Goal: Information Seeking & Learning: Compare options

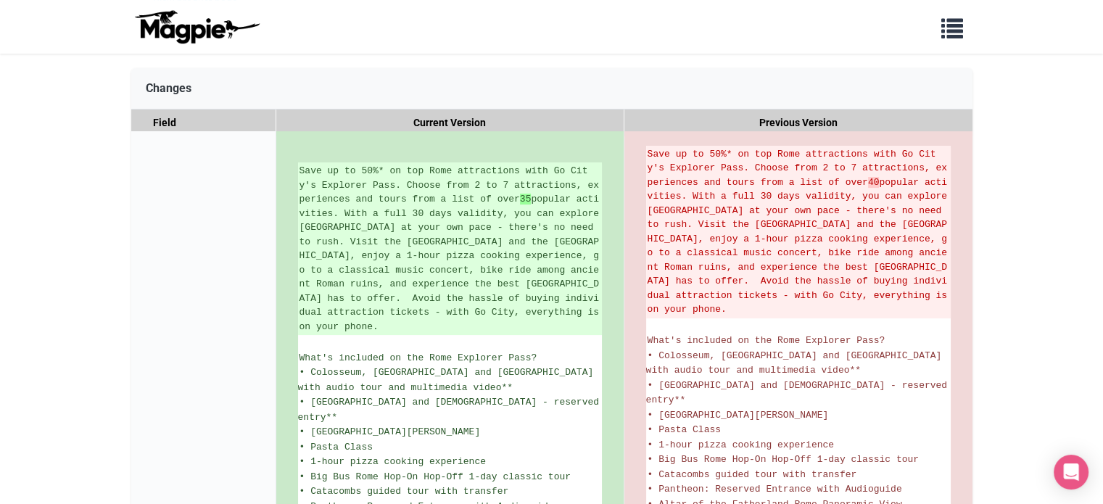
scroll to position [218, 0]
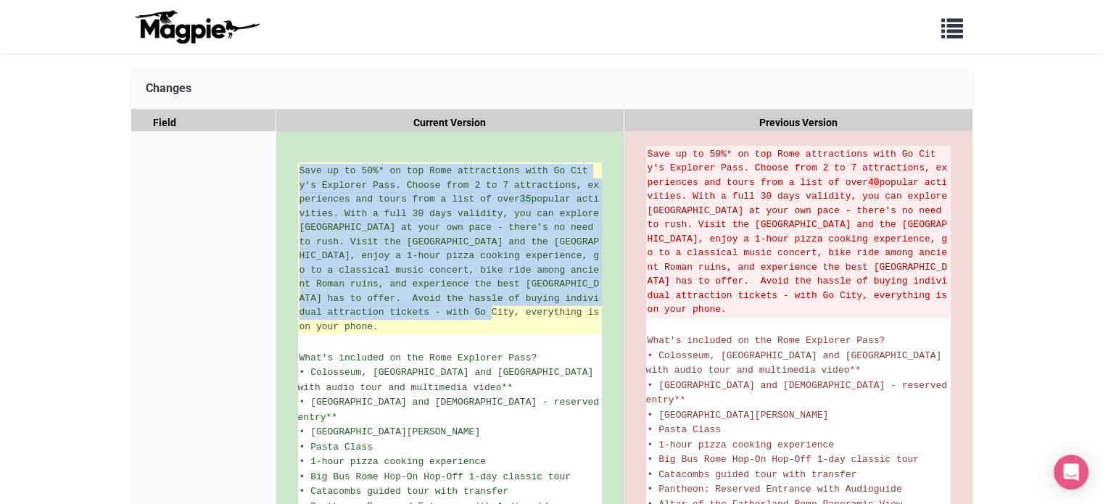
drag, startPoint x: 300, startPoint y: 170, endPoint x: 507, endPoint y: 311, distance: 250.7
click at [507, 311] on ins "Save up to 50%* on top Rome attractions with Go City's Explorer Pass. Choose fr…" at bounding box center [450, 249] width 301 height 170
copy ins "Save up to 50%* on top Rome attractions with Go City's Explorer Pass. Choose fr…"
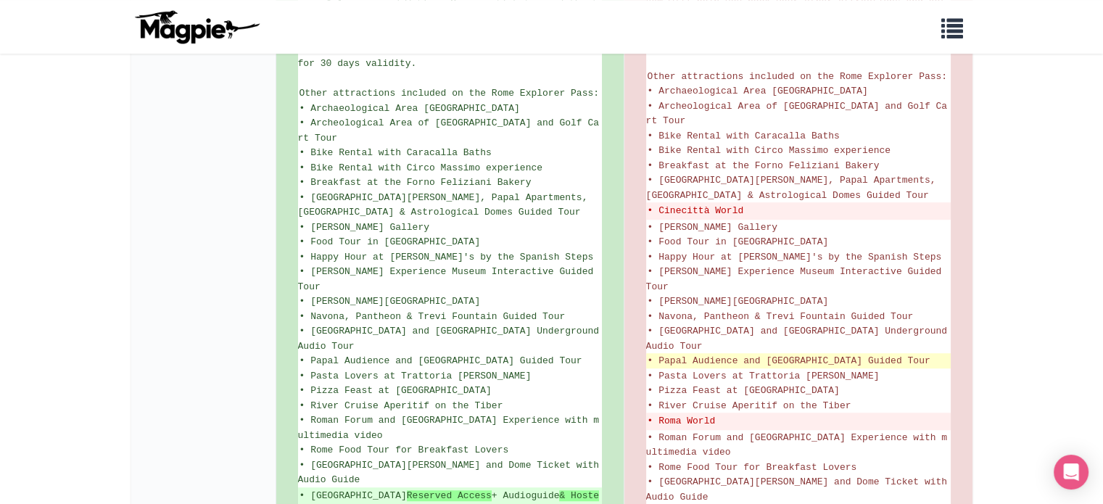
scroll to position [1016, 0]
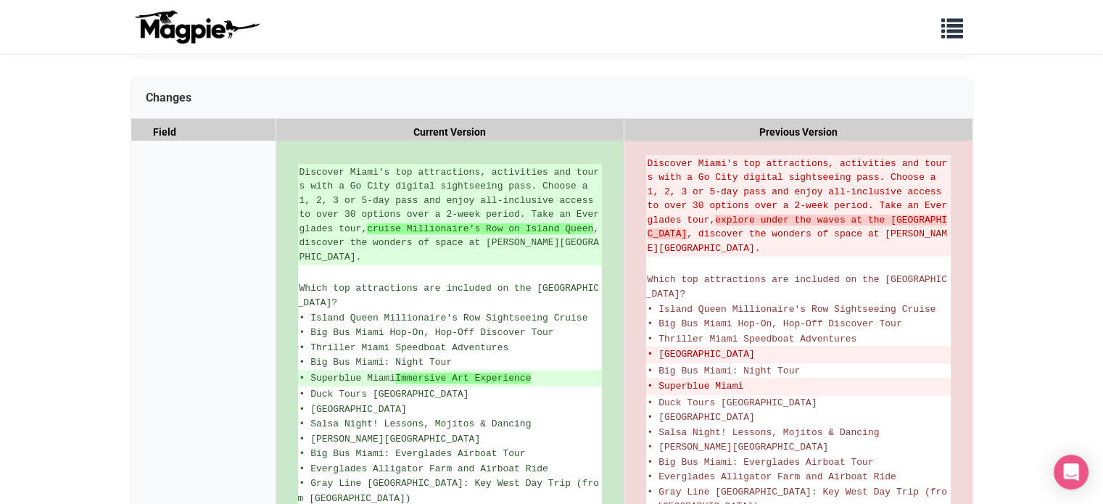
scroll to position [218, 0]
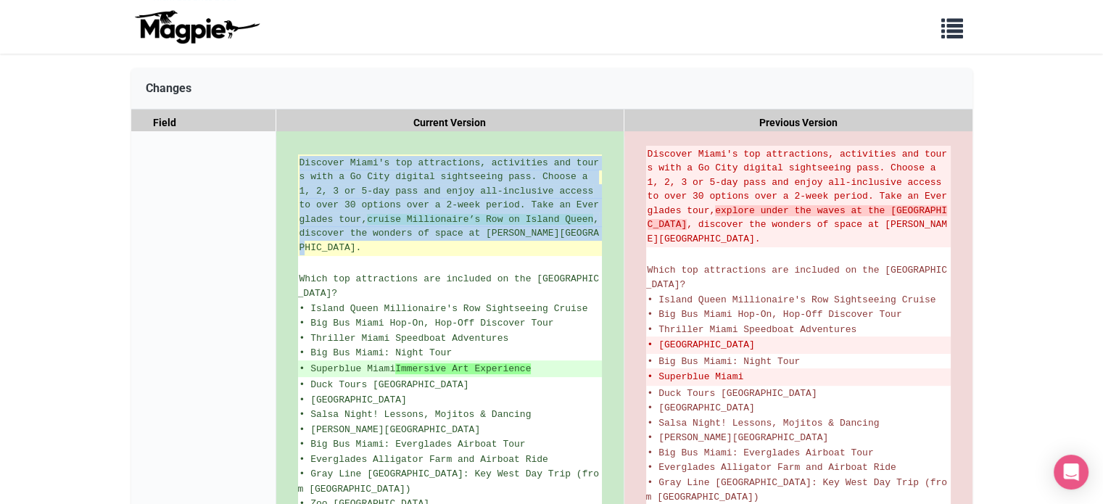
drag, startPoint x: 299, startPoint y: 157, endPoint x: 326, endPoint y: 242, distance: 88.5
click at [326, 242] on ins "Discover Miami's top attractions, activities and tours with a Go City digital s…" at bounding box center [450, 205] width 301 height 99
copy ins "Discover Miami's top attractions, activities and tours with a Go City digital s…"
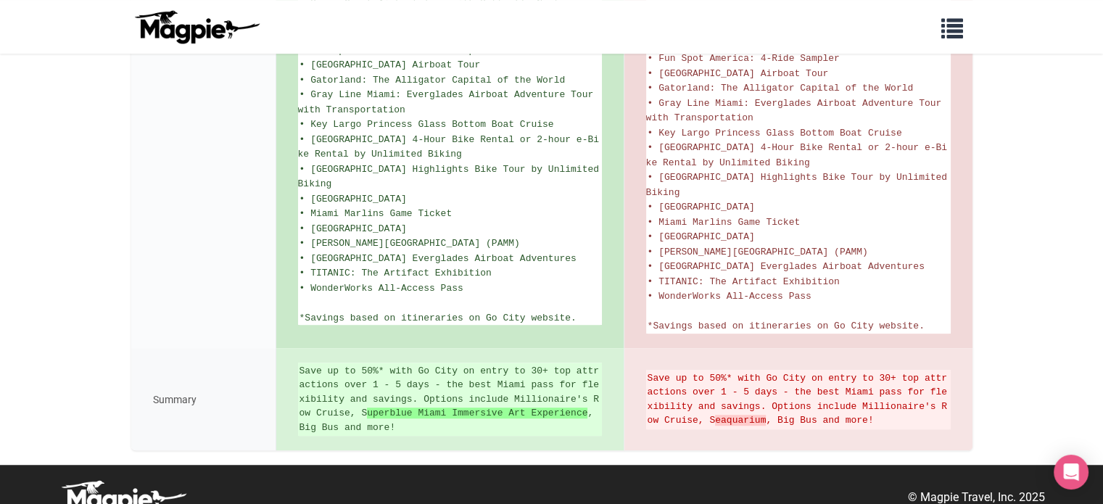
scroll to position [318, 0]
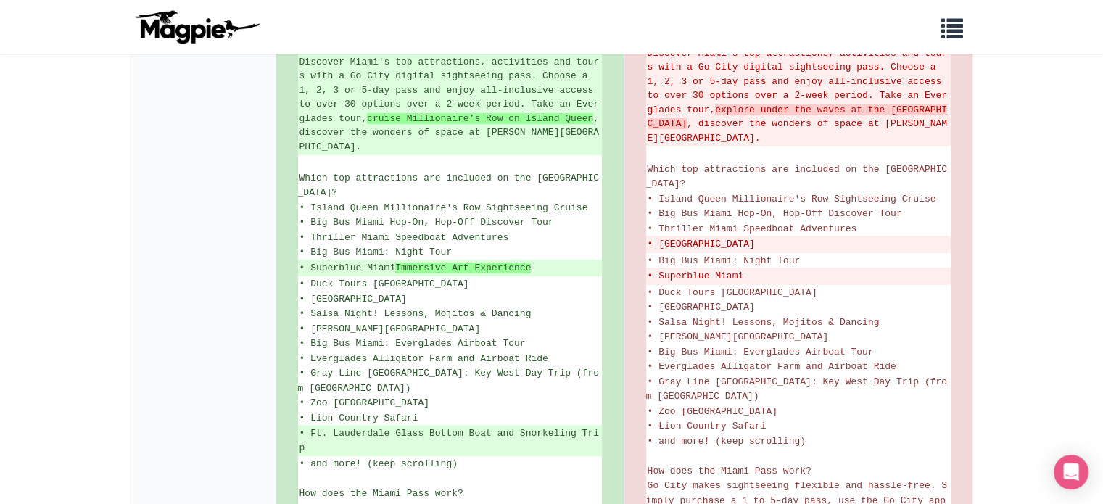
click at [207, 225] on div "Short Description" at bounding box center [203, 508] width 145 height 957
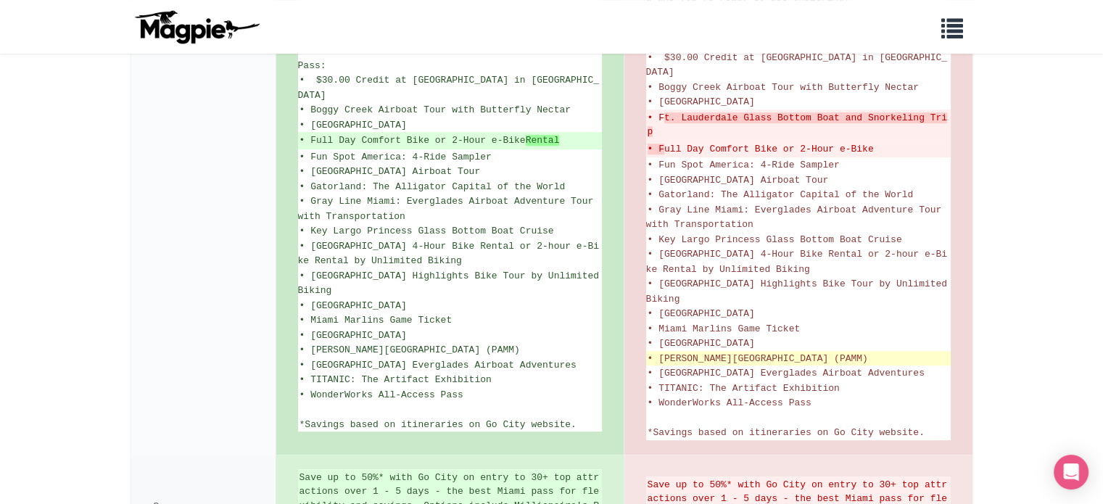
scroll to position [826, 0]
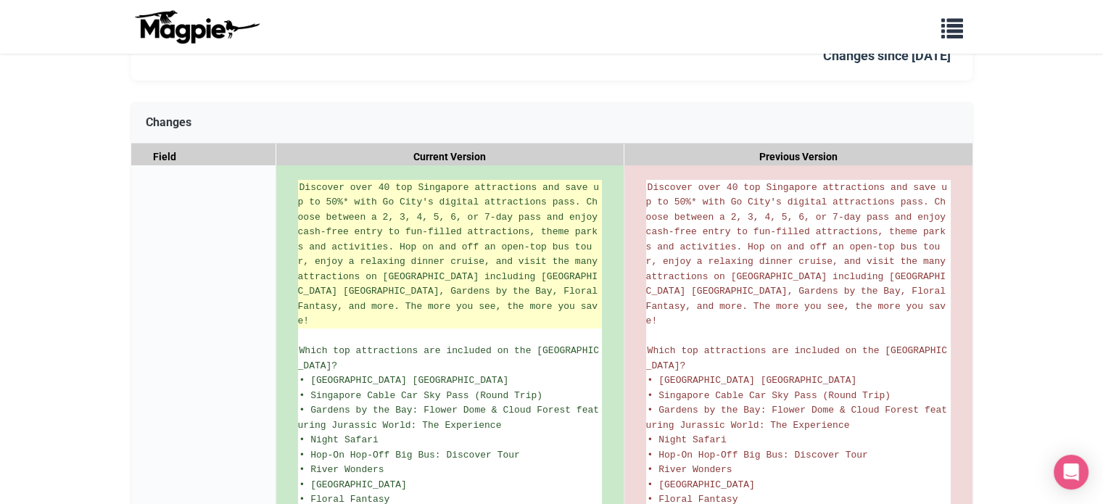
scroll to position [67, 0]
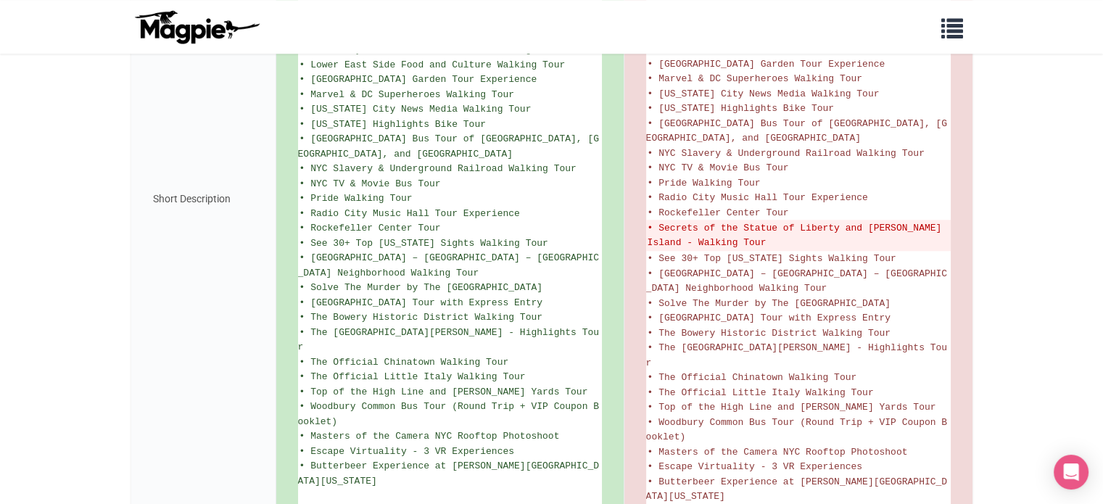
scroll to position [223, 0]
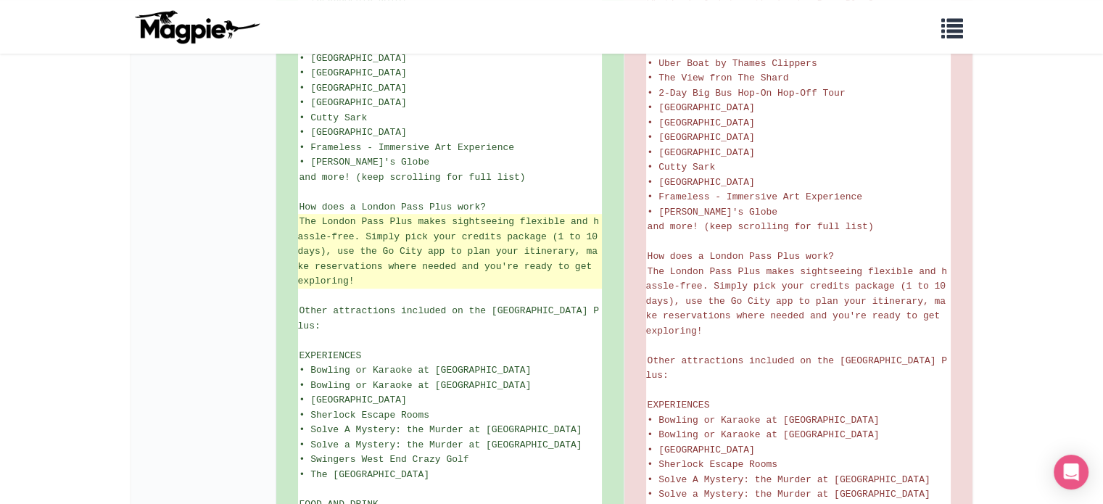
scroll to position [218, 0]
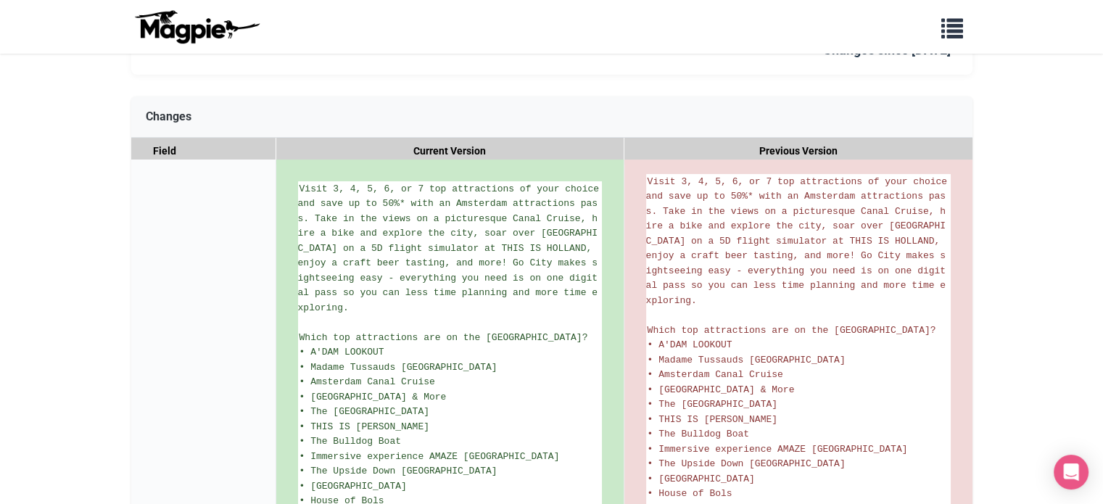
scroll to position [96, 0]
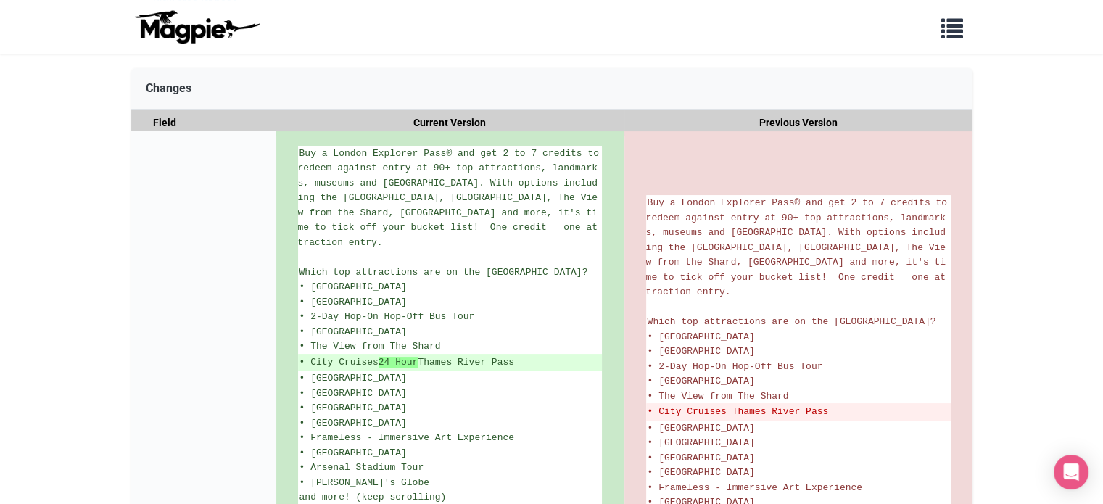
scroll to position [290, 0]
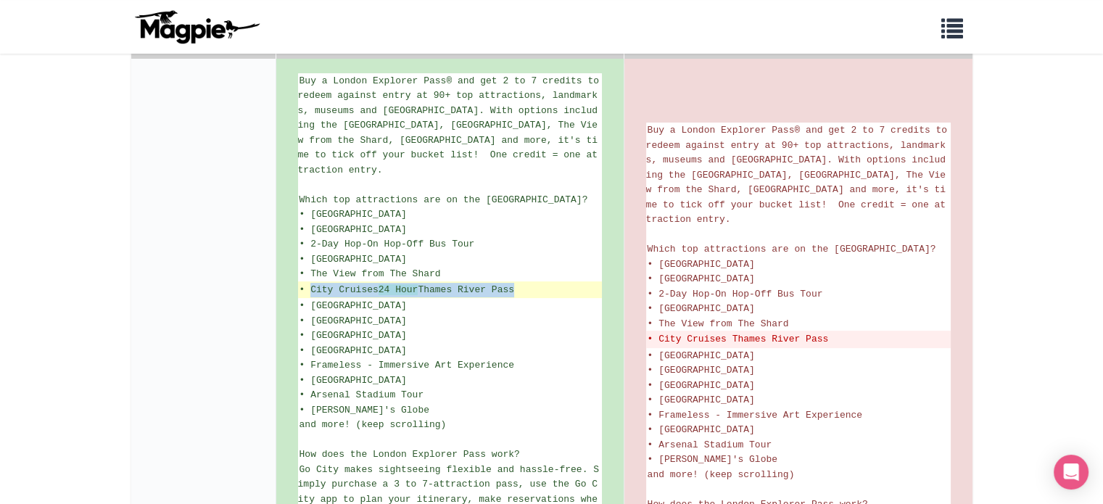
drag, startPoint x: 311, startPoint y: 285, endPoint x: 525, endPoint y: 284, distance: 214.0
click at [525, 284] on ins "• City Cruises 24 Hour Thames River Pass" at bounding box center [450, 290] width 301 height 15
copy ins "City Cruises 24 Hour Thames River Pass"
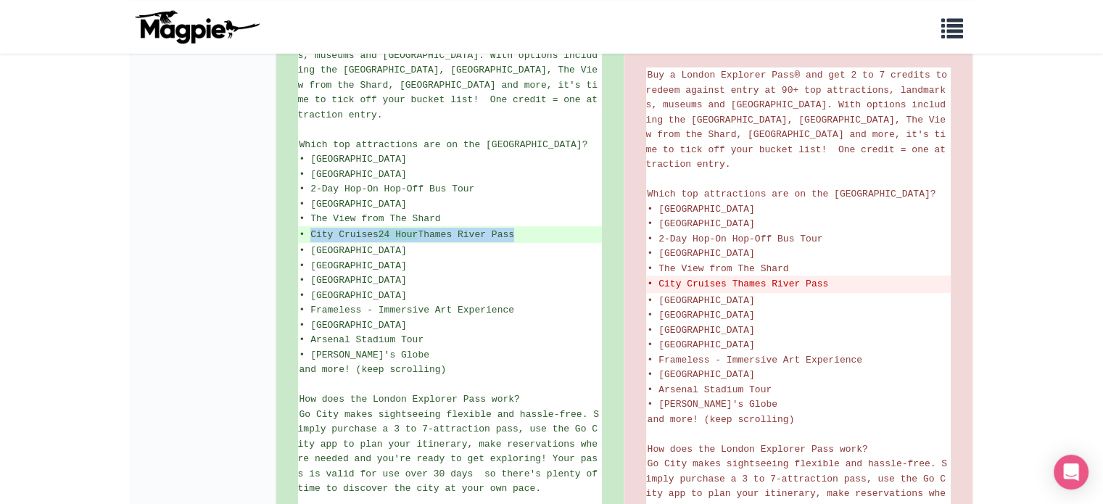
scroll to position [273, 0]
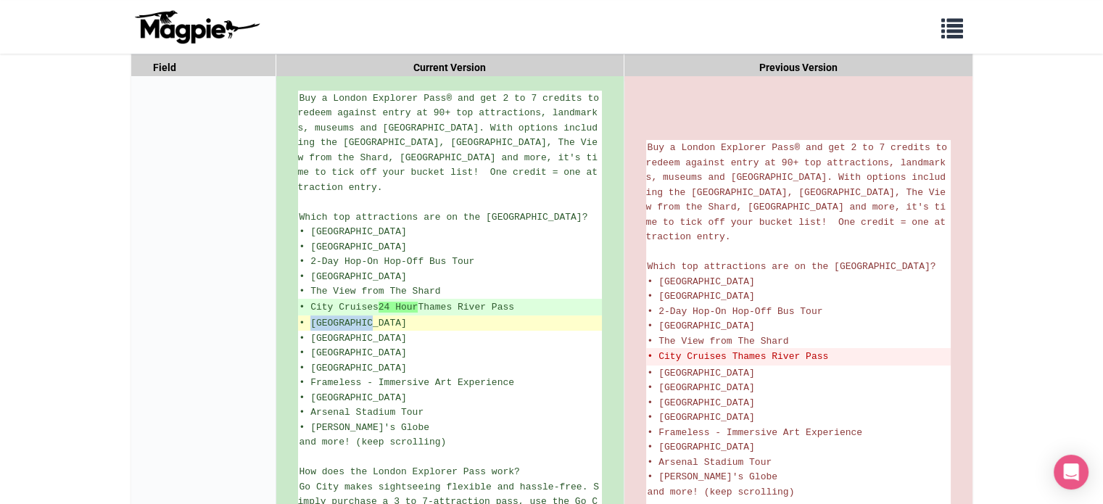
drag, startPoint x: 309, startPoint y: 321, endPoint x: 375, endPoint y: 321, distance: 66.0
click at [375, 321] on span "• [GEOGRAPHIC_DATA]" at bounding box center [353, 323] width 107 height 11
copy span "Tower Bridg"
